Goal: Task Accomplishment & Management: Use online tool/utility

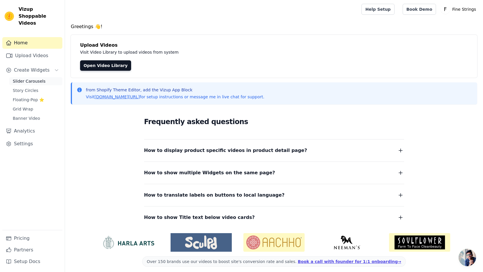
click at [15, 78] on span "Slider Carousels" at bounding box center [29, 81] width 33 height 6
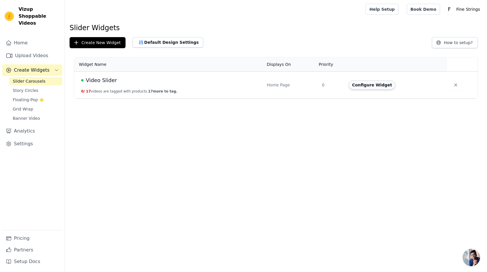
click at [390, 85] on button "Configure Widget" at bounding box center [372, 84] width 47 height 9
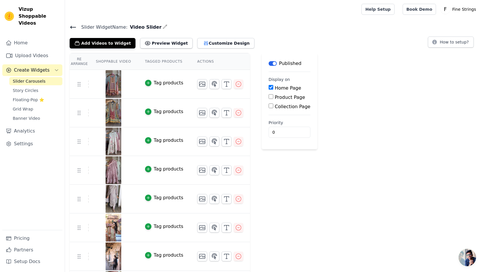
click at [159, 84] on div "Tag products" at bounding box center [169, 82] width 30 height 7
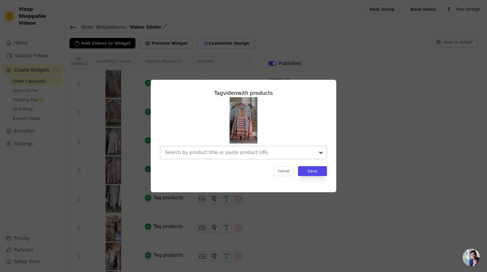
click at [187, 155] on input "text" at bounding box center [240, 152] width 150 height 7
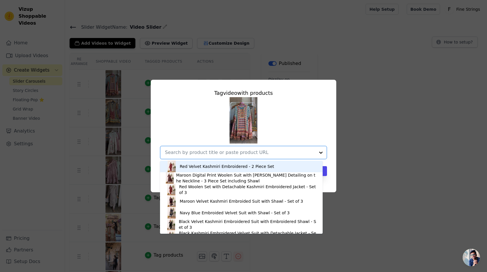
paste input "Crepe Turquoise & Lavender Digital Print Gharara Suit - Set of 3"
type input "Crepe Turquoise & Lavender Digital Print Gharara Suit - Set of 3"
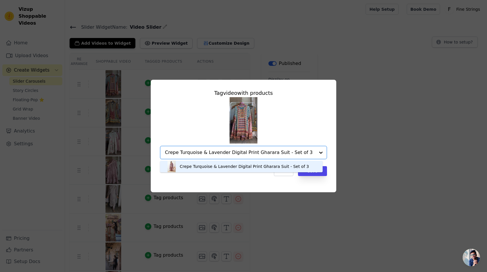
click at [186, 167] on div "Crepe Turquoise & Lavender Digital Print Gharara Suit - Set of 3" at bounding box center [244, 167] width 129 height 6
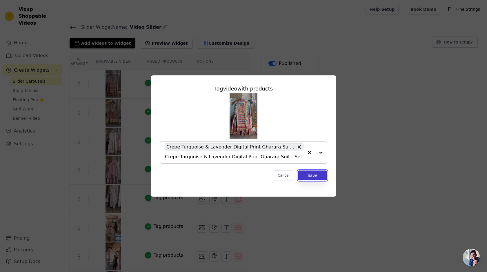
click at [312, 176] on button "Save" at bounding box center [312, 176] width 29 height 10
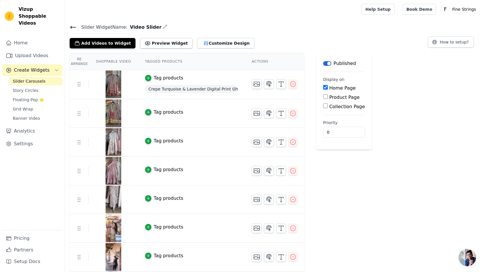
click at [170, 109] on div "Tag products" at bounding box center [169, 112] width 30 height 7
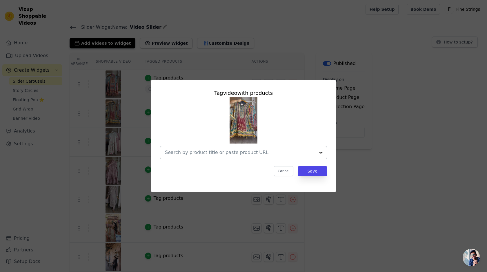
click at [196, 153] on input "text" at bounding box center [240, 152] width 150 height 7
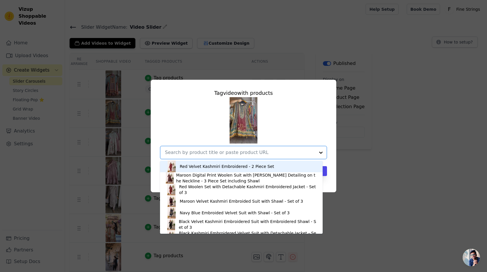
paste input "Crepe Grey A-Line Digital Print Gharara Suit - Set of 3"
type input "Crepe Grey A-Line Digital Print Gharara Suit - Set of 3"
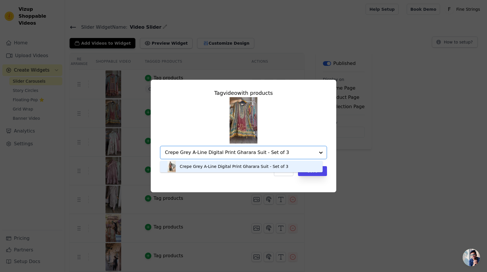
click at [193, 167] on div "Crepe Grey A-Line Digital Print Gharara Suit - Set of 3" at bounding box center [234, 167] width 109 height 6
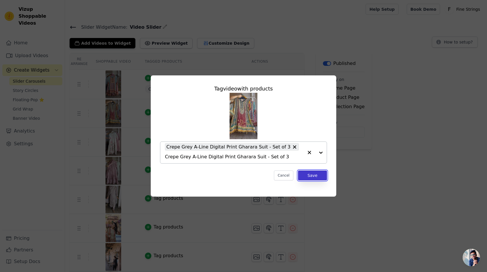
click at [316, 173] on button "Save" at bounding box center [312, 176] width 29 height 10
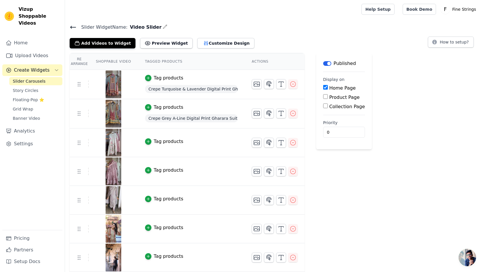
click at [165, 141] on div "Tag products" at bounding box center [169, 141] width 30 height 7
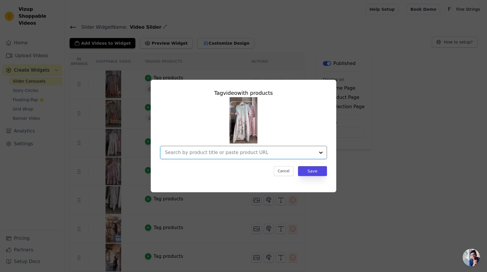
click at [208, 152] on input "text" at bounding box center [240, 152] width 150 height 7
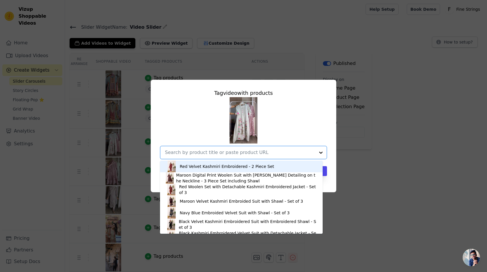
paste input "Pastel Green Mul Chanderi A-Line Embroidered Suit -Set of 3"
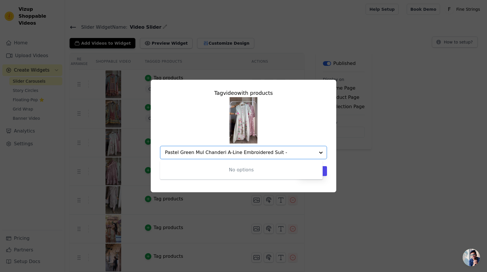
type input "Pastel Green Mul Chanderi A-Line Embroidered Suit"
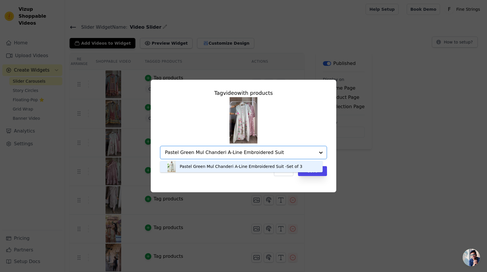
click at [224, 166] on div "Pastel Green Mul Chanderi A-Line Embroidered Suit -Set of 3" at bounding box center [241, 167] width 123 height 6
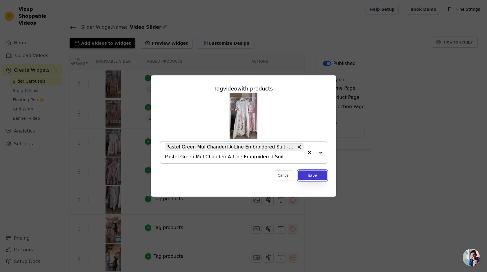
click at [311, 176] on button "Save" at bounding box center [312, 176] width 29 height 10
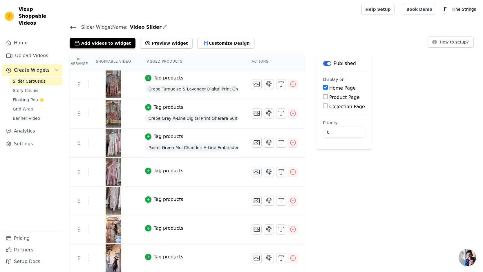
click at [160, 169] on div "Tag products" at bounding box center [169, 170] width 30 height 7
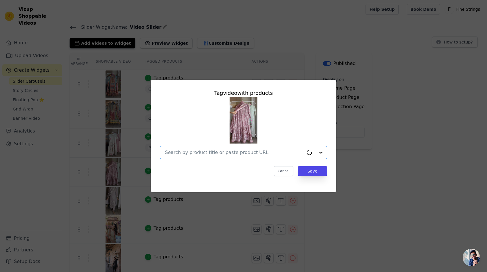
click at [195, 155] on input "text" at bounding box center [234, 152] width 139 height 7
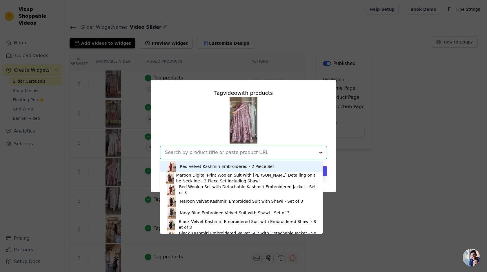
paste input "Dusty Rose Chikankari Pure Soft Organza Anarkali Suit"
type input "Dusty Rose Chikankari Pure Soft Organza Anarkali Suit"
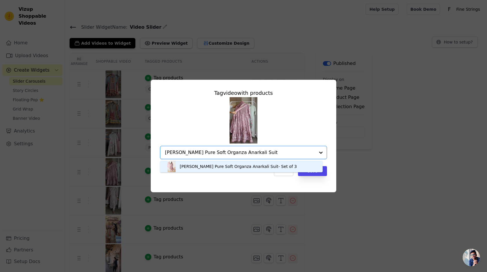
click at [197, 167] on div "[PERSON_NAME] Pure Soft Organza Anarkali Suit- Set of 3" at bounding box center [238, 167] width 117 height 6
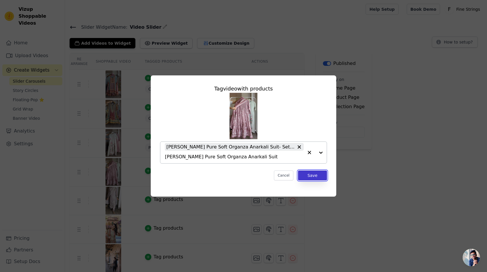
click at [310, 176] on button "Save" at bounding box center [312, 176] width 29 height 10
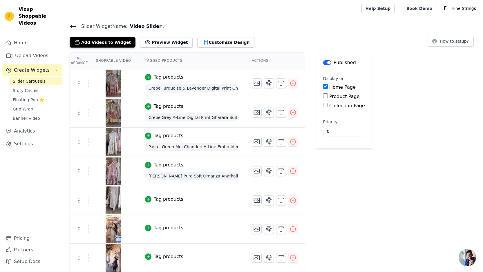
scroll to position [1, 0]
click at [153, 197] on button "Tag products" at bounding box center [164, 199] width 38 height 7
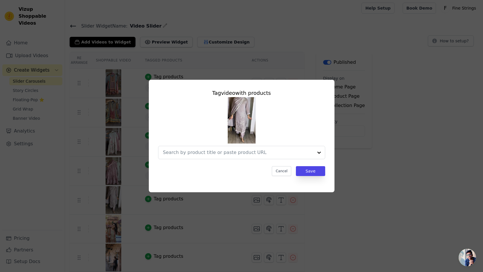
scroll to position [0, 0]
click at [193, 156] on div at bounding box center [240, 152] width 150 height 13
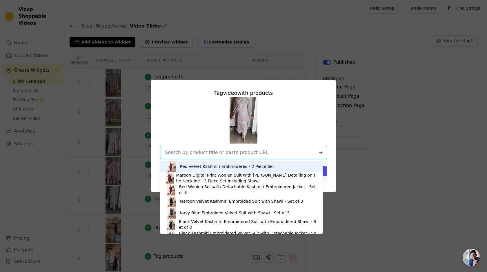
paste input "Grey Mul Chanderi Embroidered Suit"
type input "Grey Mul Chanderi Embroidered Suit"
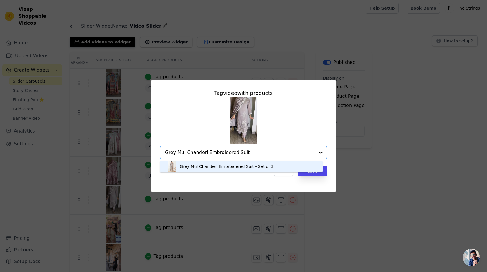
click at [193, 167] on div "Grey Mul Chanderi Embroidered Suit - Set of 3" at bounding box center [227, 167] width 94 height 6
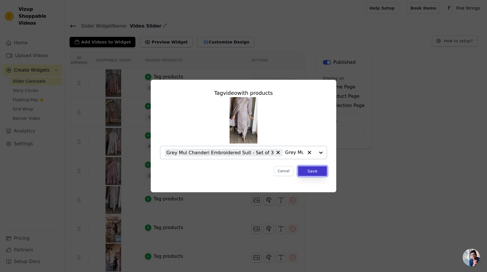
click at [315, 172] on button "Save" at bounding box center [312, 171] width 29 height 10
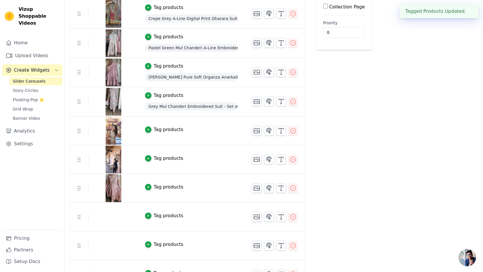
scroll to position [103, 0]
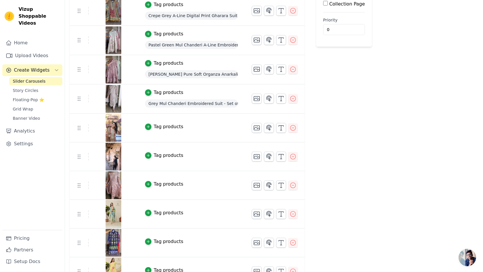
click at [160, 130] on td "Tag products" at bounding box center [191, 128] width 107 height 29
click at [163, 126] on div "Tag products" at bounding box center [169, 126] width 30 height 7
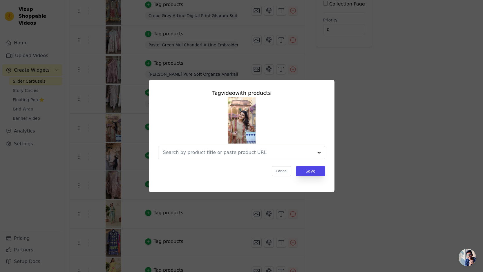
scroll to position [0, 0]
click at [184, 151] on input "text" at bounding box center [234, 152] width 139 height 7
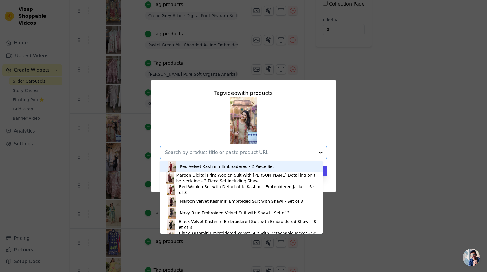
paste input "Beige Pure Soft Organza Digital Print Embroidered Suit"
type input "Beige Pure Soft Organza Digital Print Embroidered Suit"
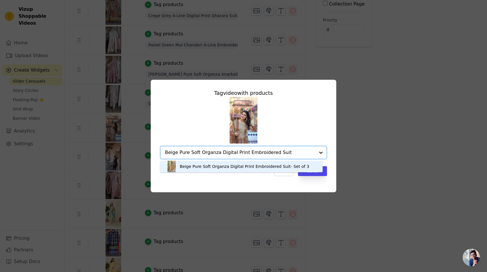
click at [184, 166] on div "Beige Pure Soft Organza Digital Print Embroidered Suit- Set of 3" at bounding box center [245, 167] width 130 height 6
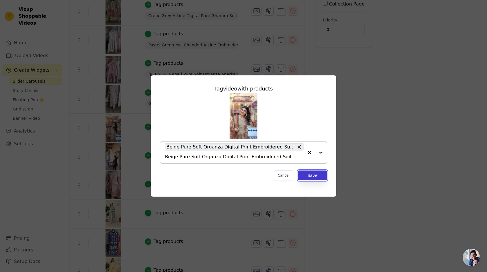
click at [307, 176] on button "Save" at bounding box center [312, 176] width 29 height 10
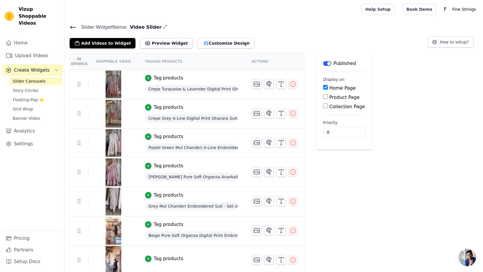
scroll to position [125, 0]
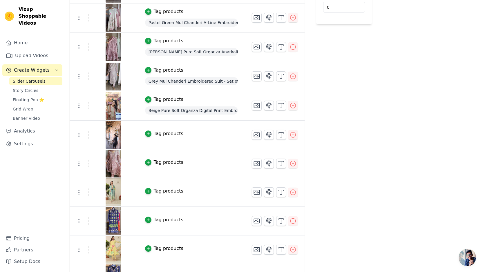
click at [156, 136] on div "Tag products" at bounding box center [169, 133] width 30 height 7
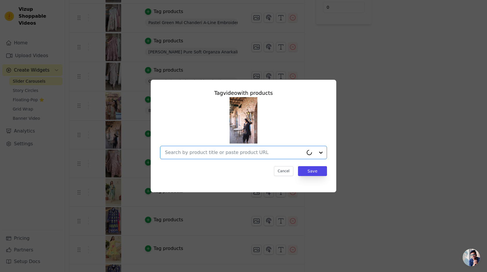
click at [196, 155] on input "text" at bounding box center [234, 152] width 139 height 7
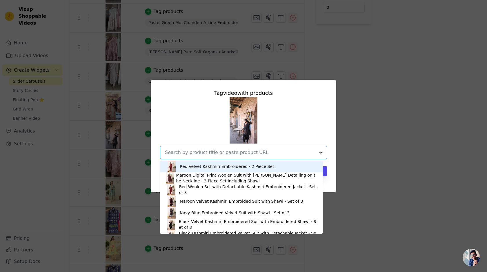
paste input "Black Cotton Embroidered Tulip Co-ord Set"
type input "Black Cotton Embroidered Tulip Co-ord Set"
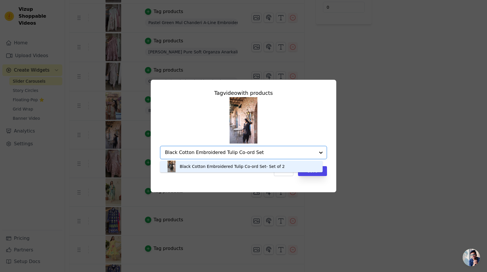
click at [190, 164] on div "Black Cotton Embroidered Tulip Co-ord Set- Set of 2" at bounding box center [232, 167] width 105 height 6
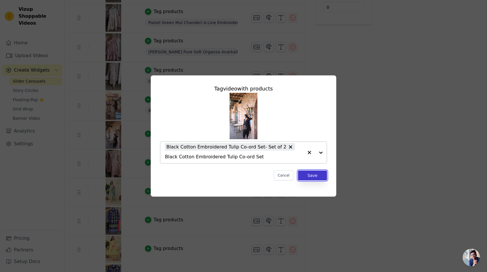
click at [311, 171] on button "Save" at bounding box center [312, 176] width 29 height 10
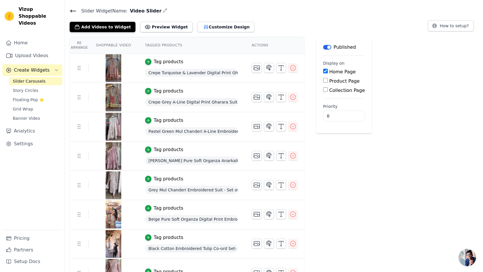
scroll to position [142, 0]
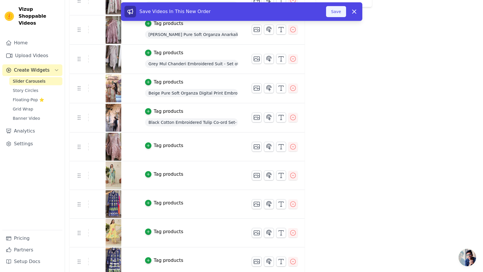
click at [343, 12] on button "Save" at bounding box center [336, 11] width 20 height 11
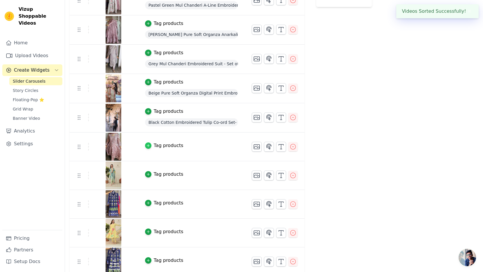
click at [150, 145] on div "button" at bounding box center [148, 145] width 6 height 6
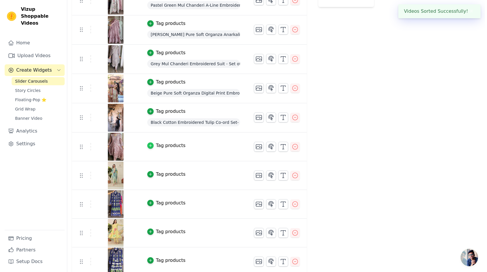
scroll to position [0, 0]
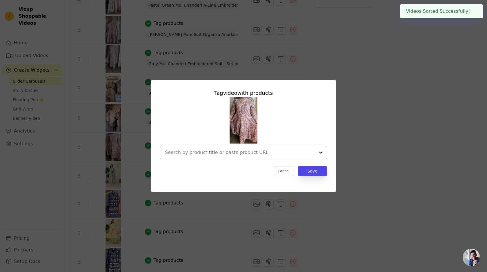
click at [185, 150] on input "text" at bounding box center [240, 152] width 150 height 7
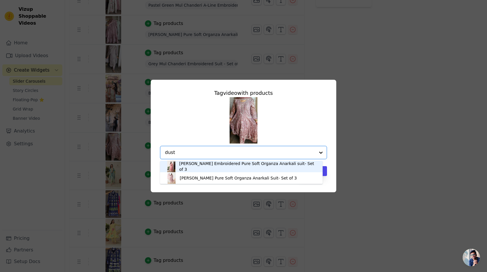
type input "dusty"
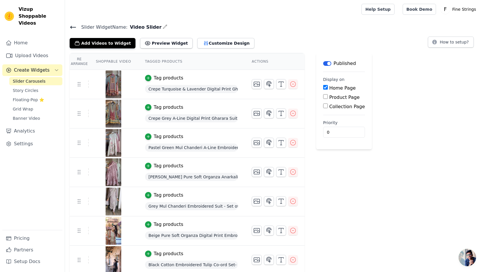
scroll to position [134, 0]
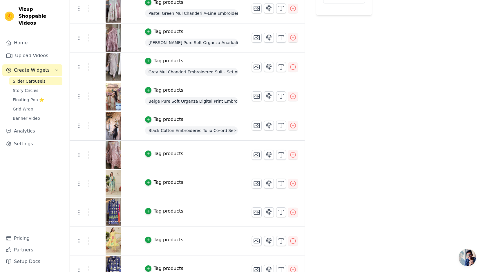
click at [169, 154] on div "Tag products" at bounding box center [169, 153] width 30 height 7
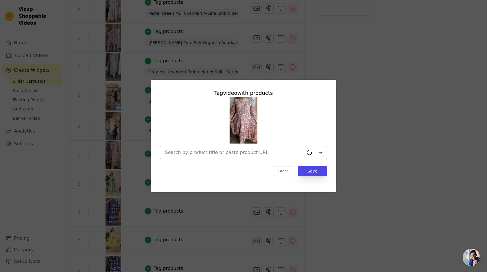
click at [196, 158] on div at bounding box center [234, 152] width 139 height 13
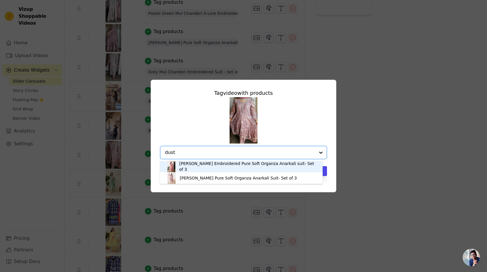
type input "dusty"
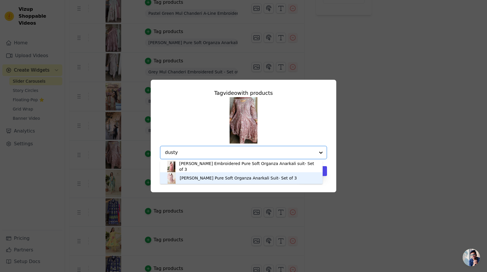
click at [202, 179] on div "[PERSON_NAME] Pure Soft Organza Anarkali Suit- Set of 3" at bounding box center [238, 178] width 117 height 6
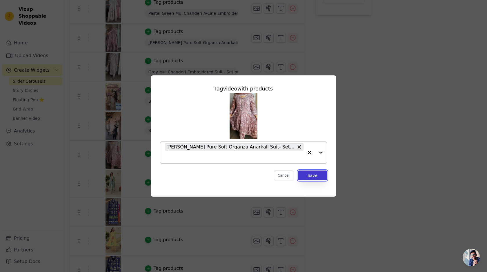
click at [310, 176] on button "Save" at bounding box center [312, 176] width 29 height 10
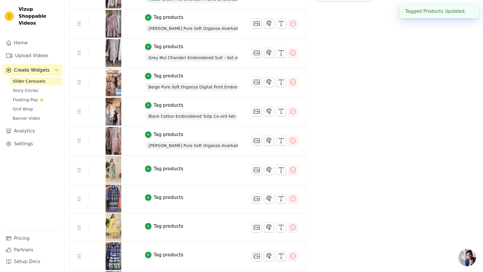
scroll to position [149, 0]
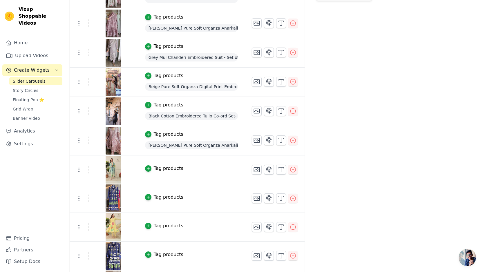
click at [155, 198] on div "Tag products" at bounding box center [169, 197] width 30 height 7
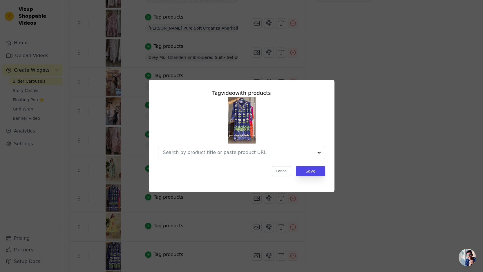
scroll to position [0, 0]
click at [209, 155] on input "text" at bounding box center [240, 152] width 150 height 7
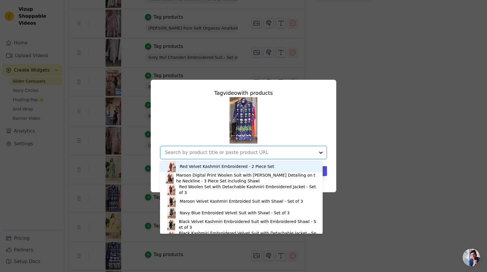
paste input "Green Cotton Linen Digital Print Embroidered Suit"
type input "Green Cotton Linen Digital Print Embroidered Suit"
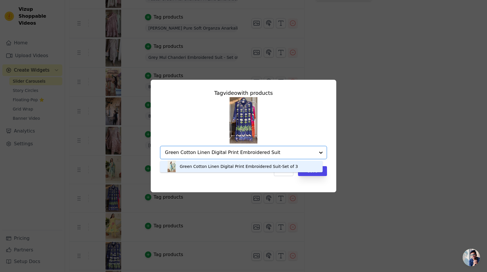
click at [277, 165] on div "Green Cotton Linen Digital Print Embroidered Suit-Set of 3" at bounding box center [239, 167] width 118 height 6
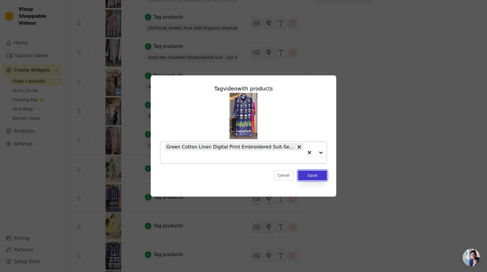
click at [309, 173] on button "Save" at bounding box center [312, 176] width 29 height 10
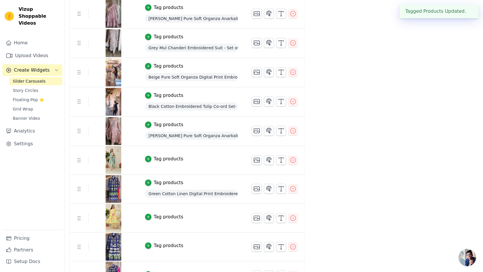
scroll to position [167, 0]
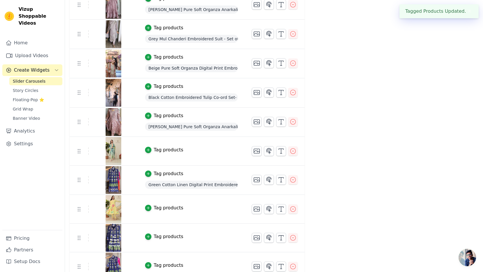
click at [150, 147] on button "Tag products" at bounding box center [164, 149] width 38 height 7
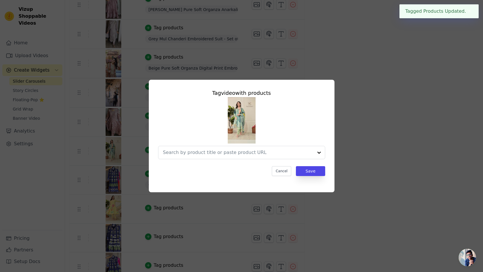
scroll to position [0, 0]
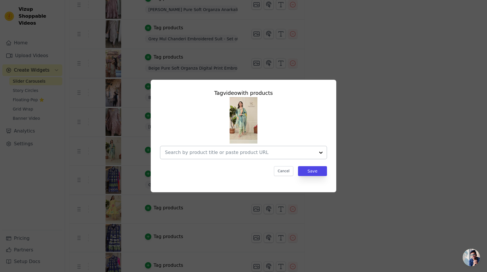
click at [193, 150] on input "text" at bounding box center [240, 152] width 150 height 7
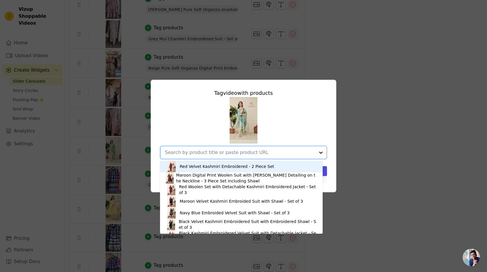
paste input "Green Cotton Linen Digital Print Embroidered Suit"
type input "Green Cotton Linen Digital Print Embroidered Suit"
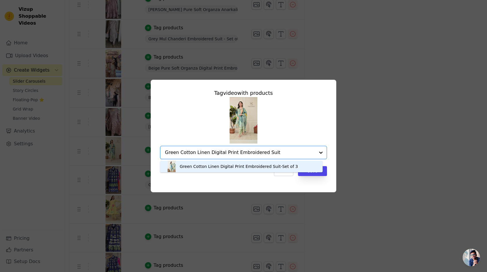
click at [196, 167] on div "Green Cotton Linen Digital Print Embroidered Suit-Set of 3" at bounding box center [239, 167] width 118 height 6
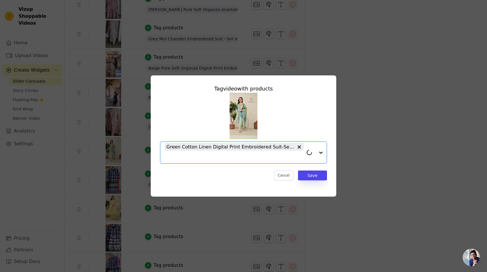
click at [312, 181] on div "Tag video with products Option Green Cotton Linen Digital Print Embroidered Sui…" at bounding box center [243, 132] width 176 height 105
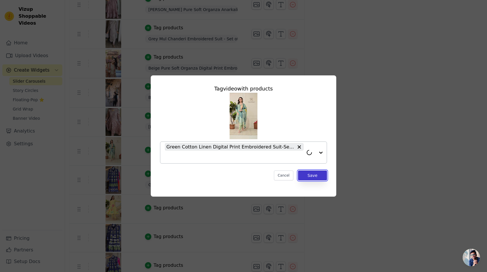
click at [312, 176] on button "Save" at bounding box center [312, 176] width 29 height 10
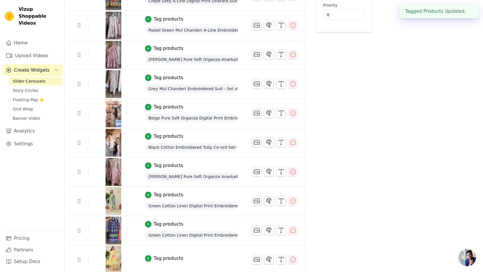
scroll to position [140, 0]
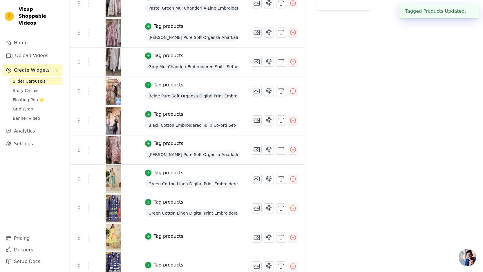
click at [151, 203] on button "Tag products" at bounding box center [164, 202] width 38 height 7
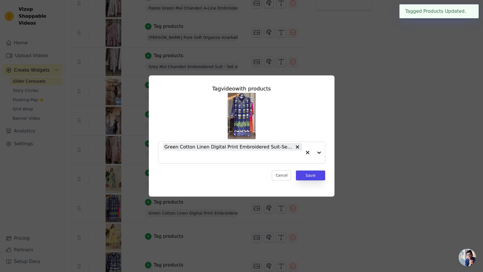
scroll to position [0, 0]
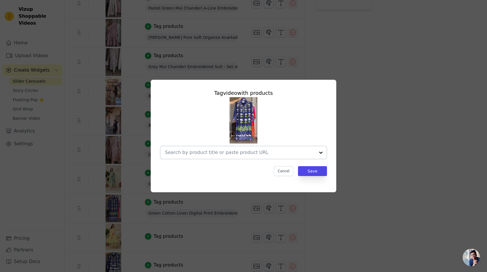
click at [178, 147] on div at bounding box center [240, 152] width 150 height 13
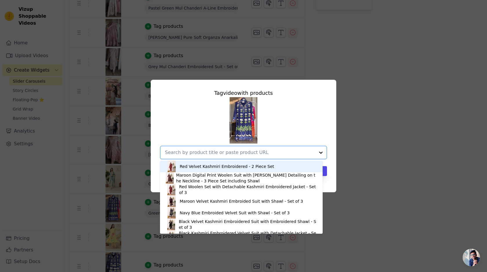
click at [178, 151] on input "text" at bounding box center [240, 152] width 150 height 7
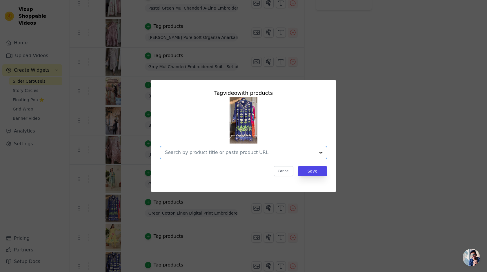
paste input "Blue Crepe Digital Print Anarkali Suit"
type input "Blue Crepe Digital Print Anarkali Suit"
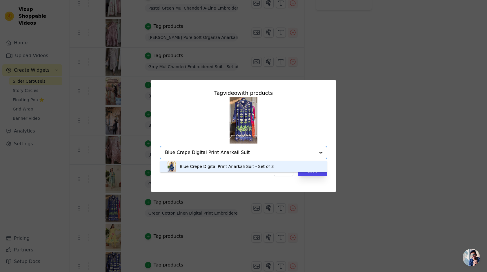
click at [179, 165] on div "Blue Crepe Digital Print Anarkali Suit - Set of 3" at bounding box center [243, 167] width 155 height 12
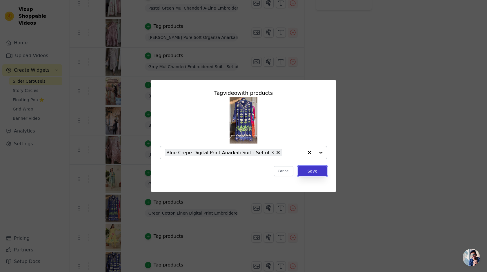
click at [308, 171] on button "Save" at bounding box center [312, 171] width 29 height 10
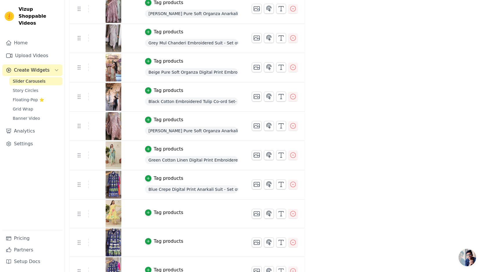
scroll to position [292, 0]
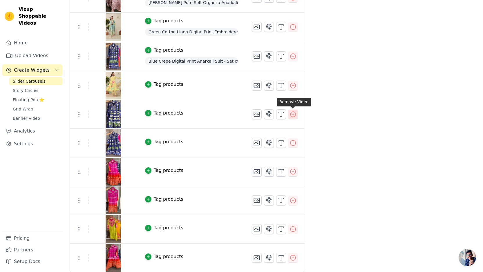
click at [293, 114] on icon "button" at bounding box center [293, 114] width 7 height 7
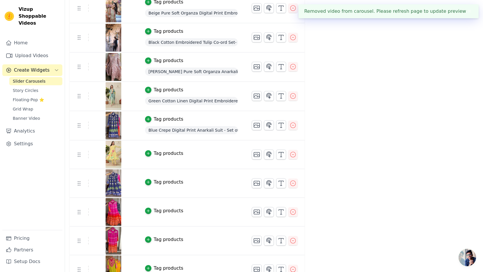
scroll to position [263, 0]
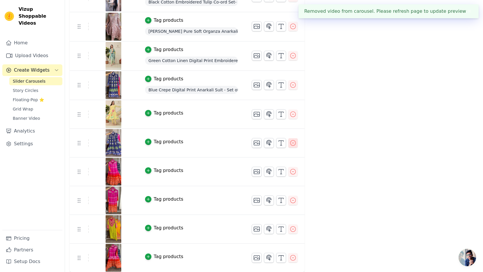
click at [295, 142] on icon "button" at bounding box center [293, 143] width 7 height 7
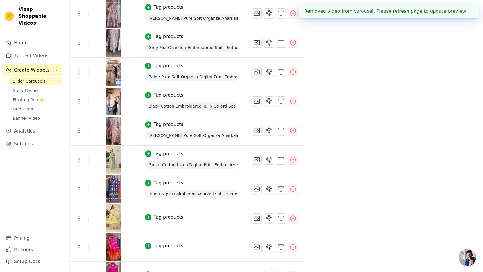
scroll to position [149, 0]
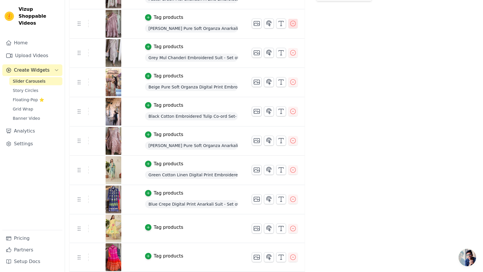
click at [288, 23] on button "button" at bounding box center [292, 23] width 9 height 9
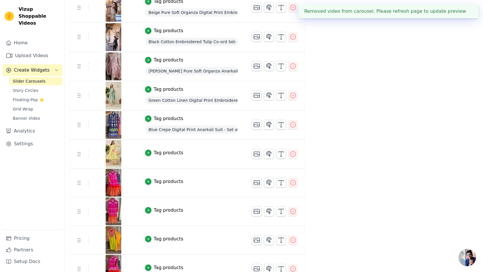
scroll to position [205, 0]
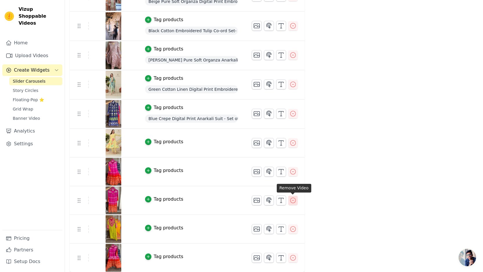
click at [296, 196] on button "button" at bounding box center [292, 200] width 9 height 9
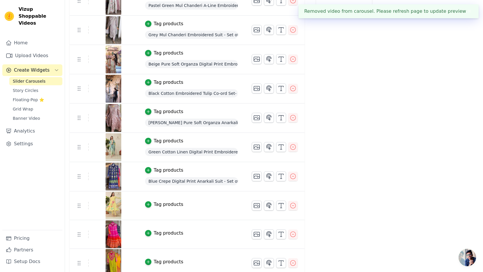
scroll to position [176, 0]
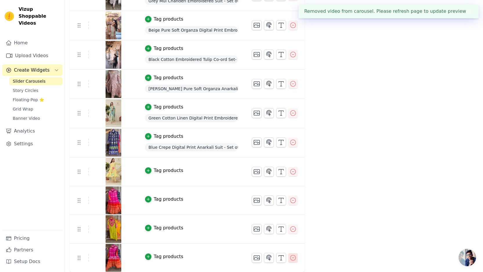
click at [294, 260] on icon "button" at bounding box center [293, 257] width 7 height 7
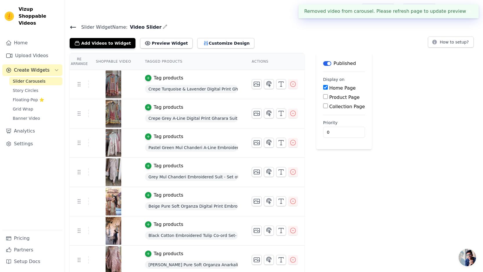
scroll to position [147, 0]
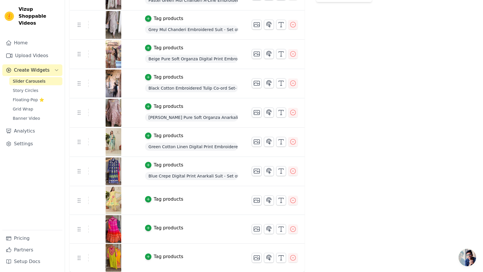
click at [152, 228] on button "Tag products" at bounding box center [164, 228] width 38 height 7
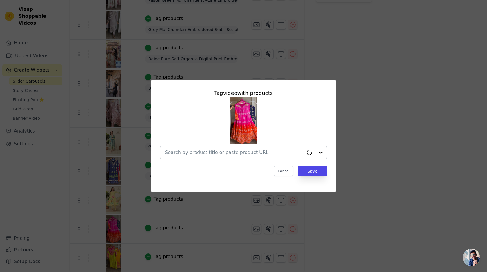
click at [193, 149] on input "text" at bounding box center [234, 152] width 139 height 7
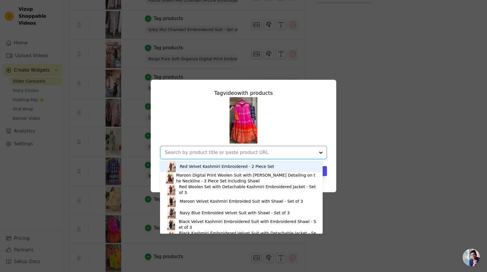
paste input "Pink Orange Ombre Crepe Embroidered"
type input "Pink Orange Ombre Crepe Embroidered"
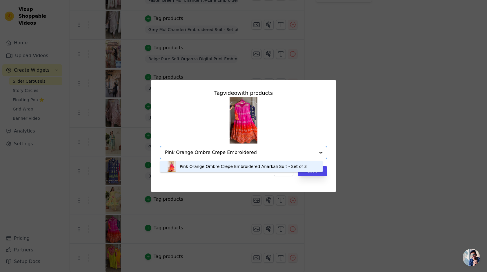
click at [188, 166] on div "Pink Orange Ombre Crepe Embroidered Anarkali Suit - Set of 3" at bounding box center [243, 167] width 127 height 6
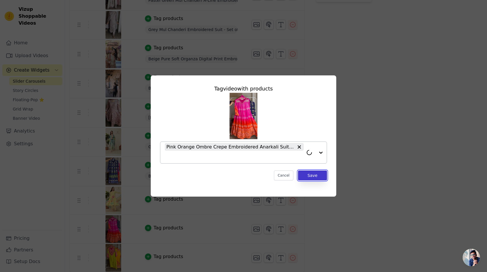
click at [303, 175] on button "Save" at bounding box center [312, 176] width 29 height 10
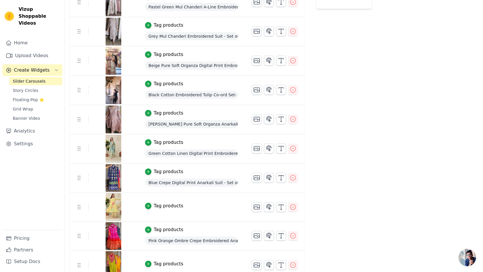
scroll to position [148, 0]
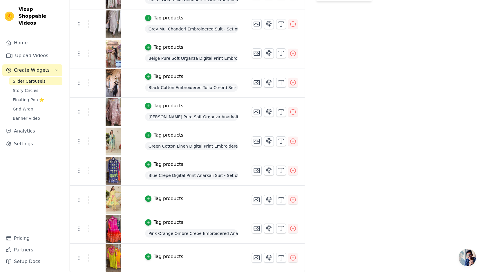
click at [158, 258] on div "Tag products" at bounding box center [169, 256] width 30 height 7
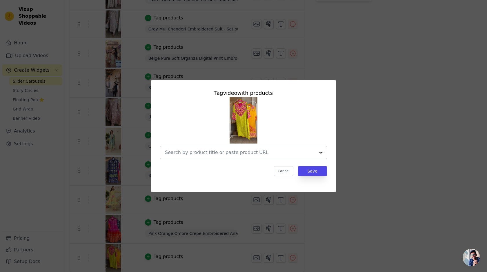
click at [189, 156] on div at bounding box center [240, 152] width 150 height 13
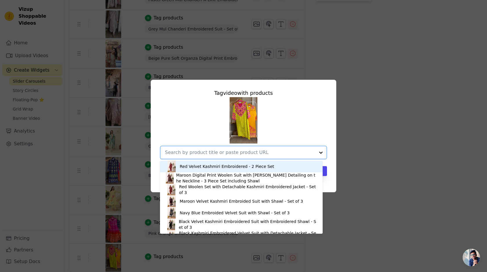
paste input "Green & Pink Bandhani Print with Mirror"
type input "Green & Pink Bandhani Print with Mirror"
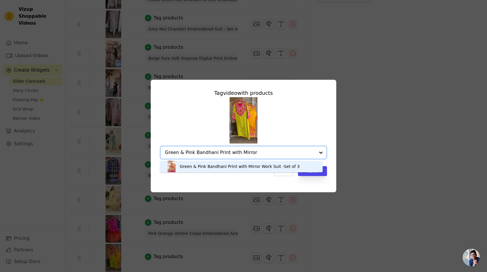
click at [177, 165] on img at bounding box center [172, 167] width 12 height 12
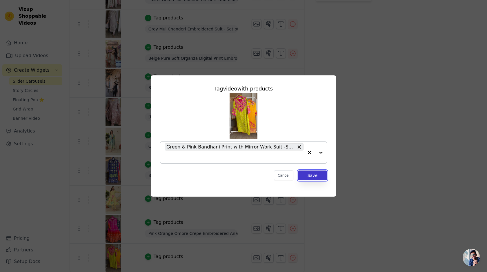
click at [311, 177] on button "Save" at bounding box center [312, 176] width 29 height 10
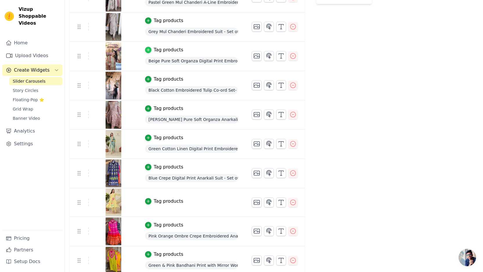
scroll to position [149, 0]
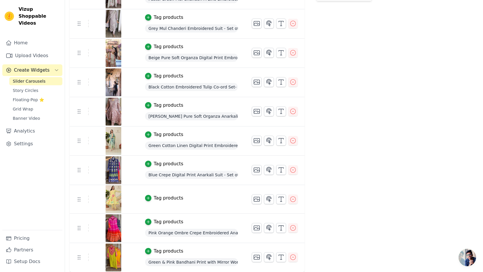
click at [152, 195] on button "Tag products" at bounding box center [164, 198] width 38 height 7
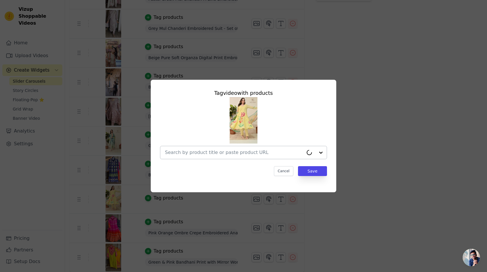
click at [187, 158] on div at bounding box center [234, 152] width 139 height 13
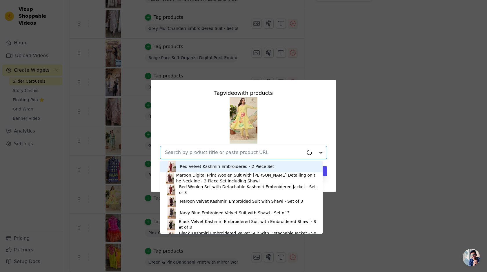
paste input "Lemon Yellow Pure Mul Cotton Brush"
type input "Lemon Yellow Pure Mul Cotton Brush"
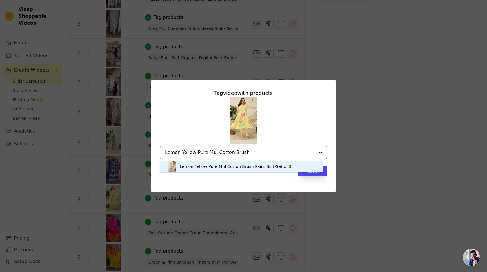
click at [191, 164] on div "Lemon Yellow Pure Mul Cotton Brush Paint Suit-Set of 3" at bounding box center [236, 167] width 112 height 6
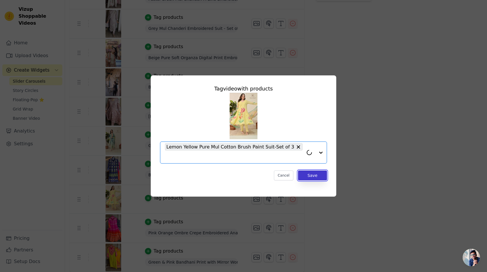
click at [304, 177] on button "Save" at bounding box center [312, 176] width 29 height 10
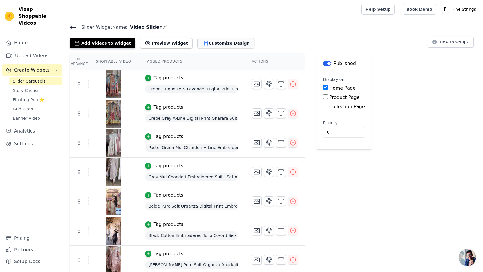
click at [207, 38] on button "Customize Design" at bounding box center [225, 43] width 57 height 10
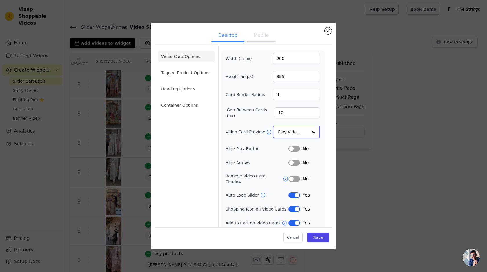
click at [292, 134] on input "Video Card Preview" at bounding box center [293, 132] width 30 height 12
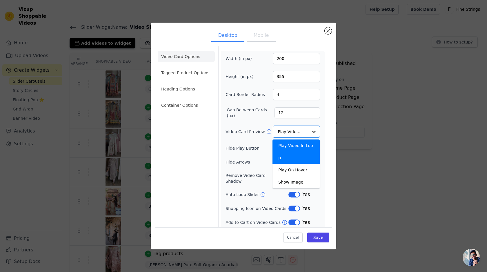
click at [331, 145] on div "Video Card Options Tagged Product Options Heading Options Container Options Wid…" at bounding box center [243, 138] width 176 height 185
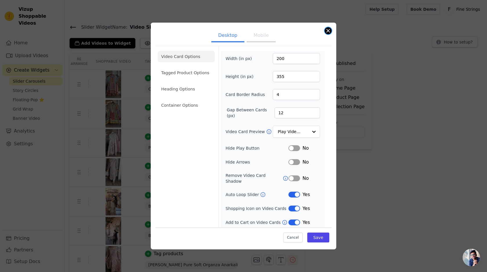
click at [330, 31] on button "Close modal" at bounding box center [328, 30] width 7 height 7
